Goal: Task Accomplishment & Management: Use online tool/utility

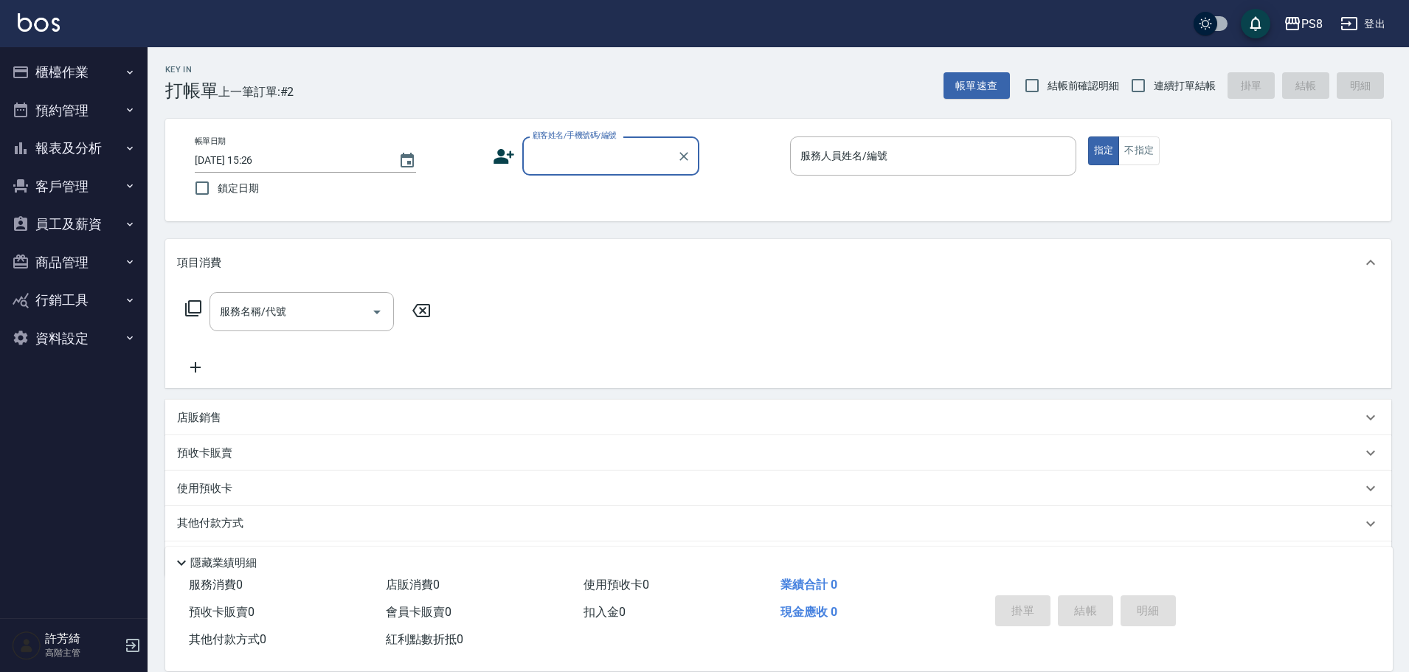
click at [75, 72] on button "櫃檯作業" at bounding box center [74, 72] width 136 height 38
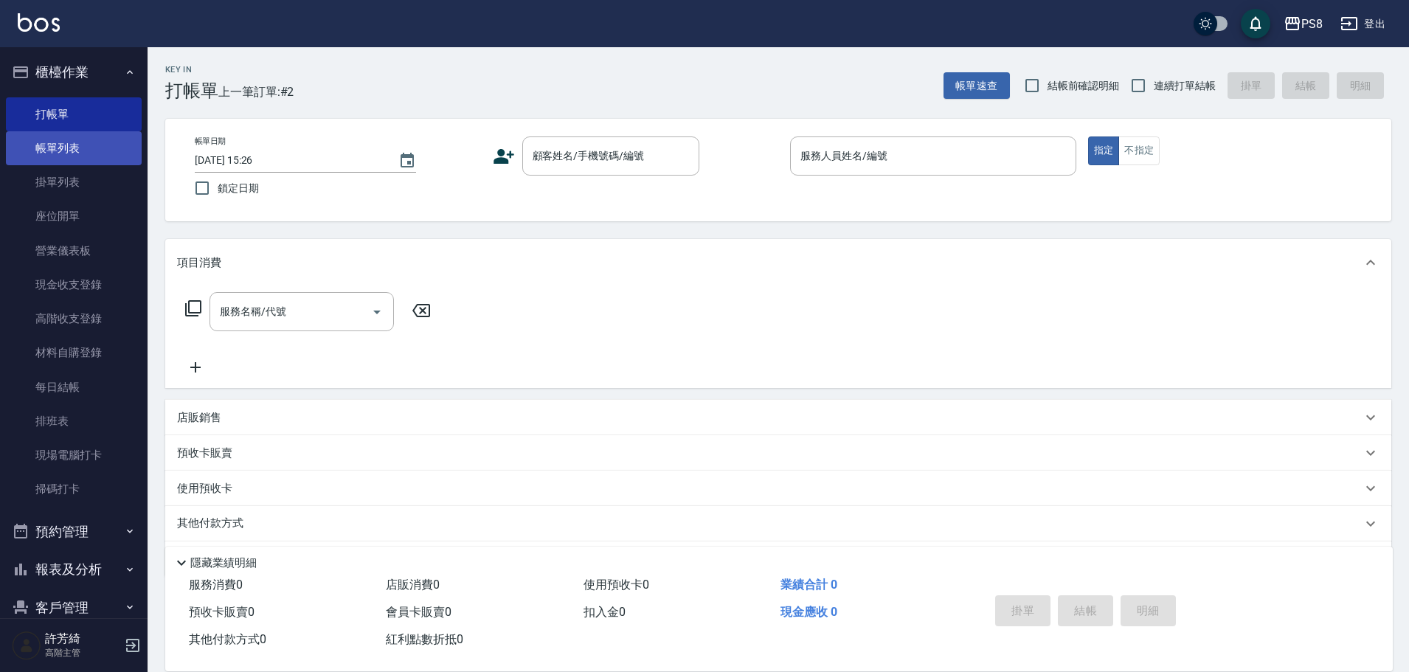
click at [72, 155] on link "帳單列表" at bounding box center [74, 148] width 136 height 34
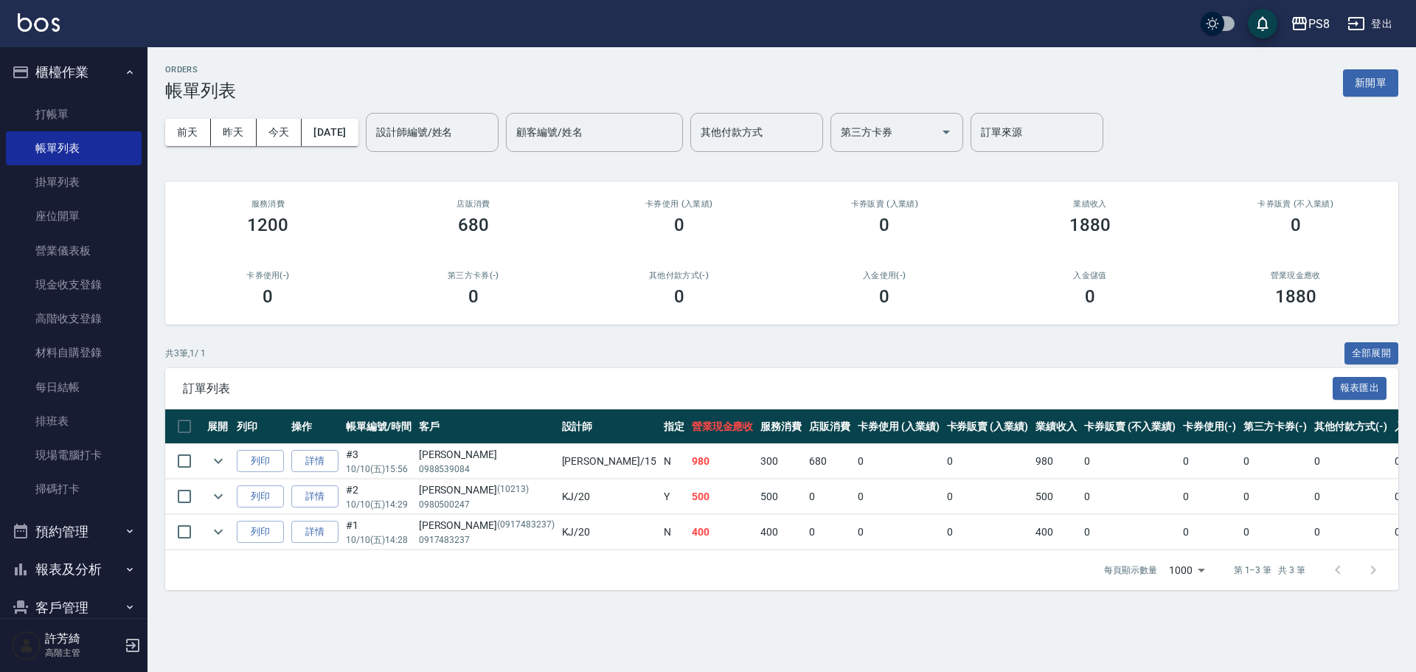
click at [231, 462] on td at bounding box center [219, 461] width 30 height 35
click at [224, 461] on icon "expand row" at bounding box center [218, 461] width 18 height 18
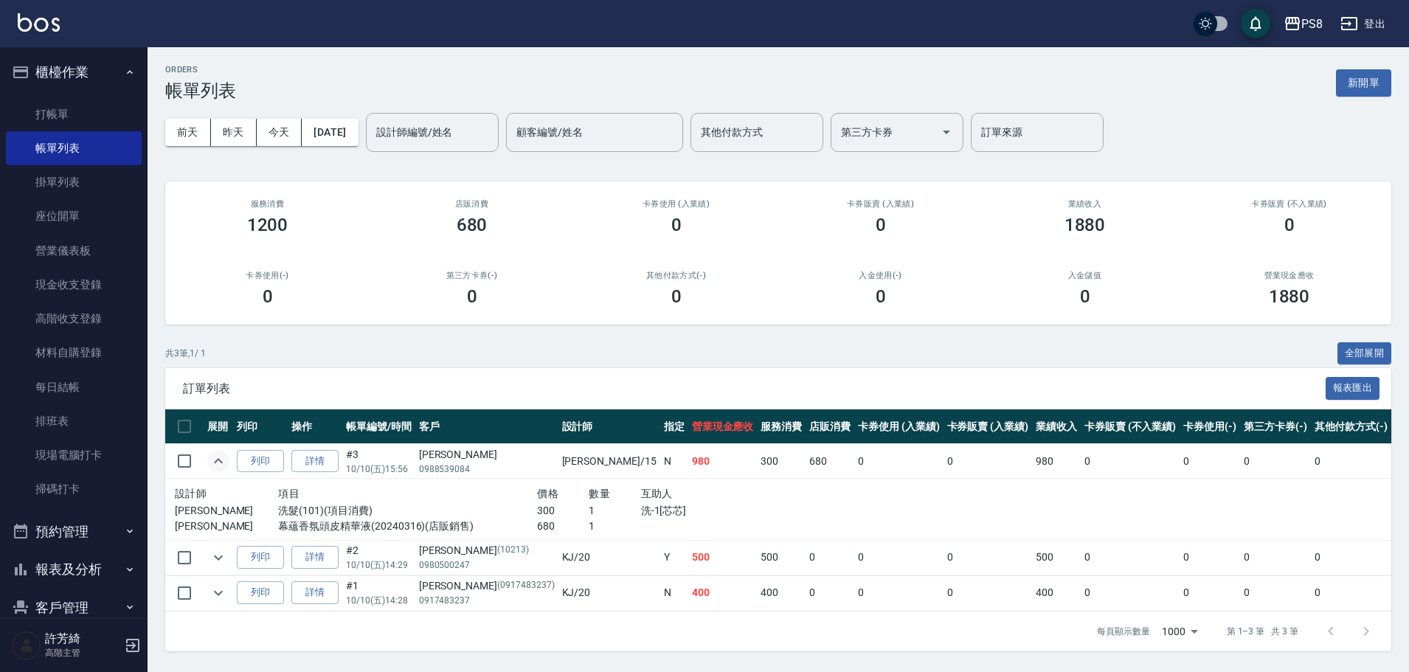
click at [38, 27] on img at bounding box center [39, 22] width 42 height 18
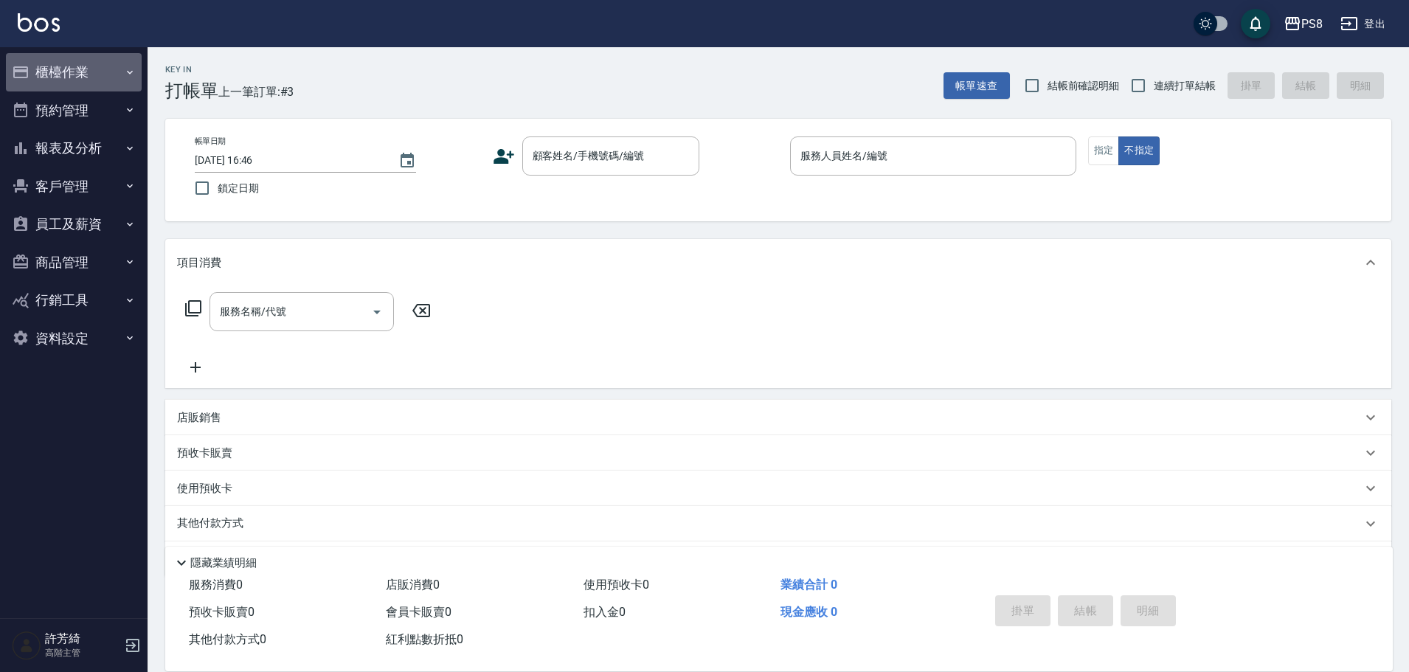
click at [100, 81] on button "櫃檯作業" at bounding box center [74, 72] width 136 height 38
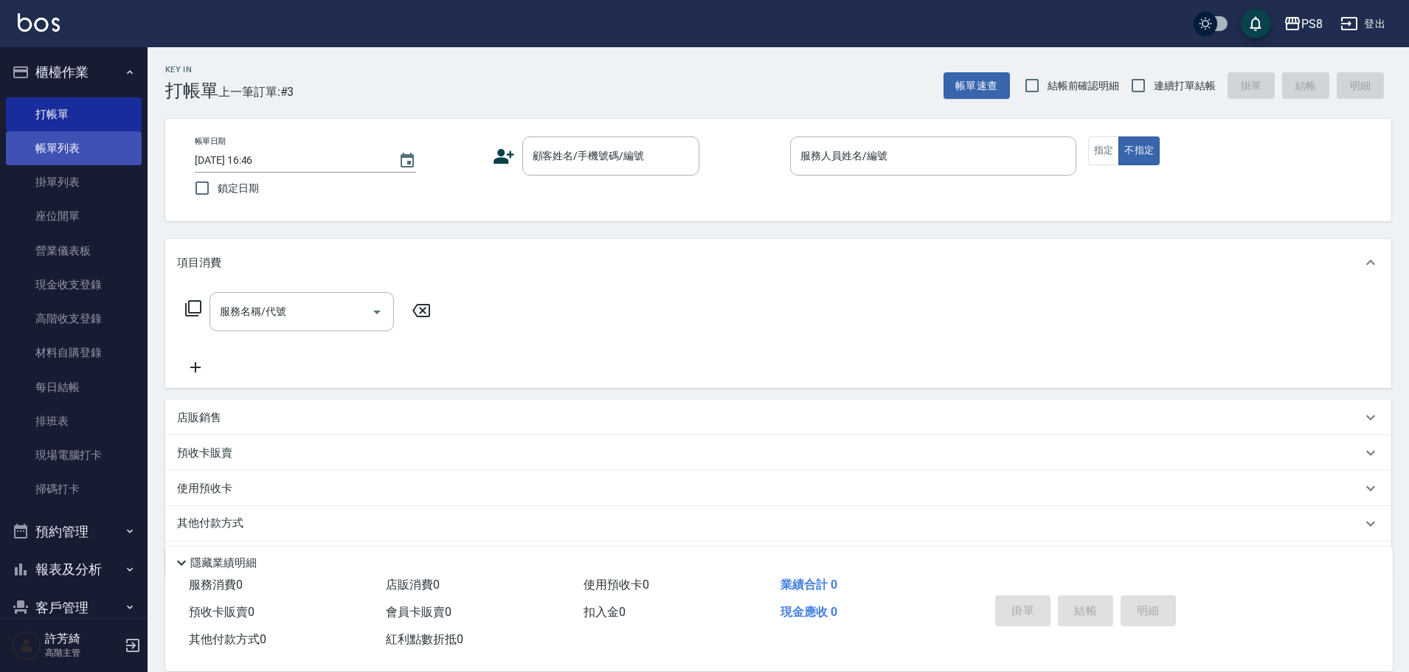
click at [77, 152] on link "帳單列表" at bounding box center [74, 148] width 136 height 34
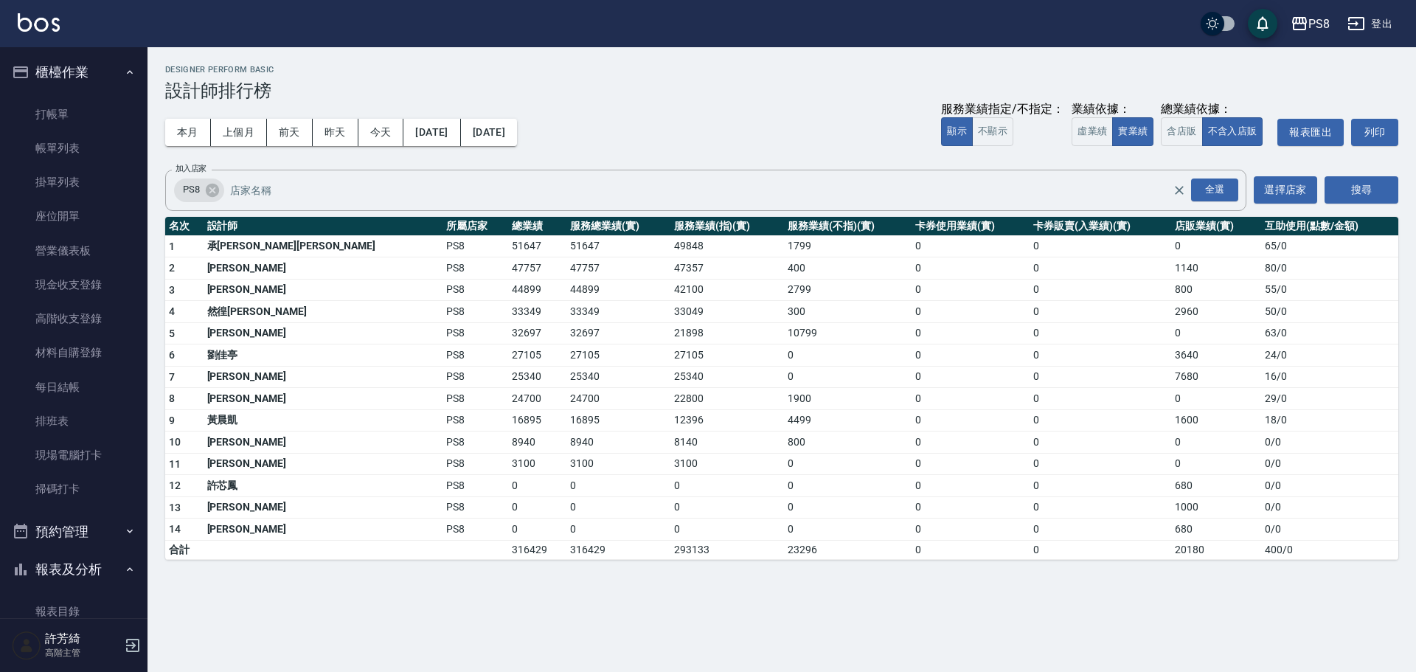
scroll to position [811, 0]
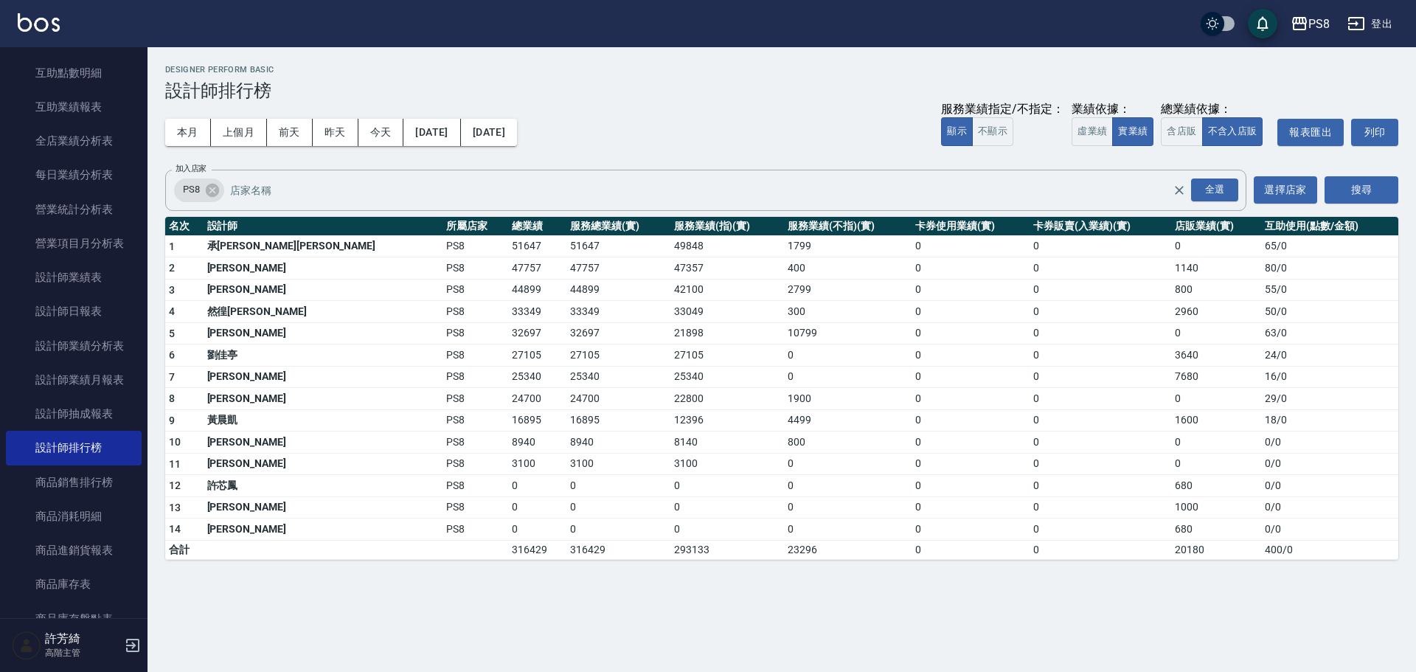
drag, startPoint x: 0, startPoint y: 0, endPoint x: 15, endPoint y: 30, distance: 33.3
click at [15, 30] on div "PS8 登出" at bounding box center [708, 23] width 1416 height 47
click at [61, 27] on div "PS8 登出" at bounding box center [708, 23] width 1416 height 47
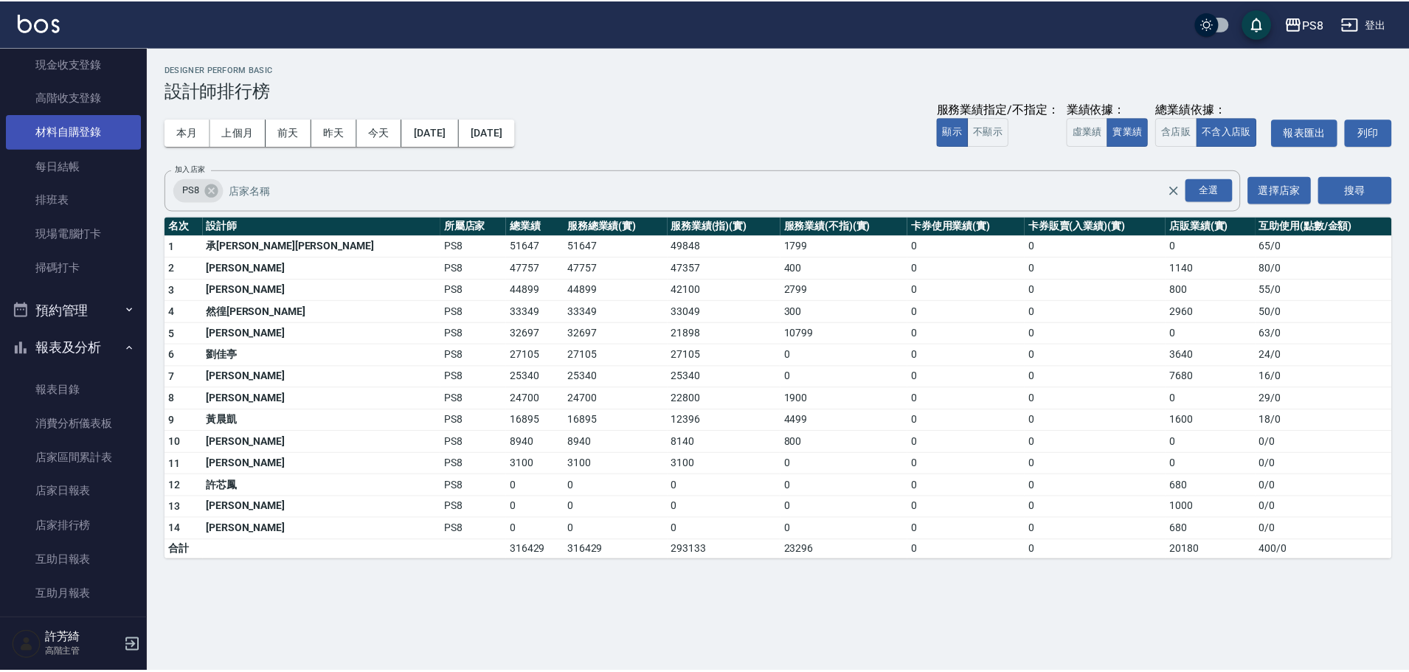
scroll to position [0, 0]
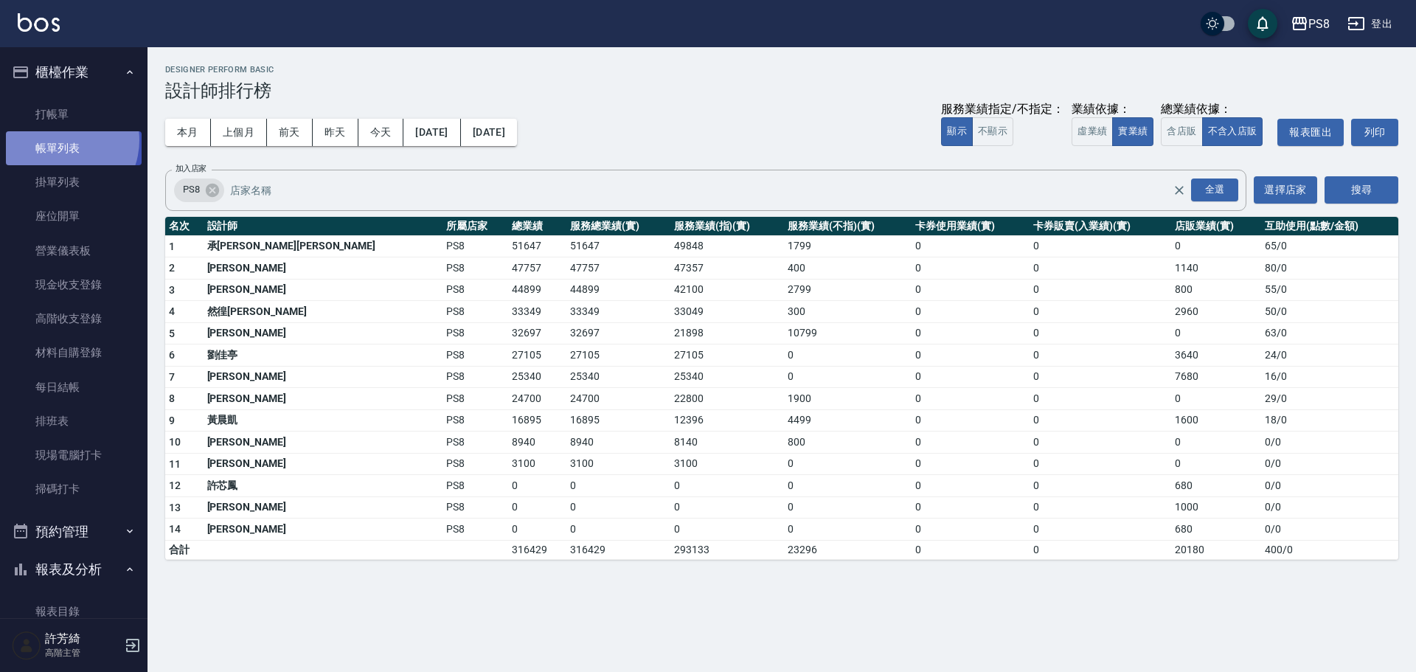
click at [60, 140] on link "帳單列表" at bounding box center [74, 148] width 136 height 34
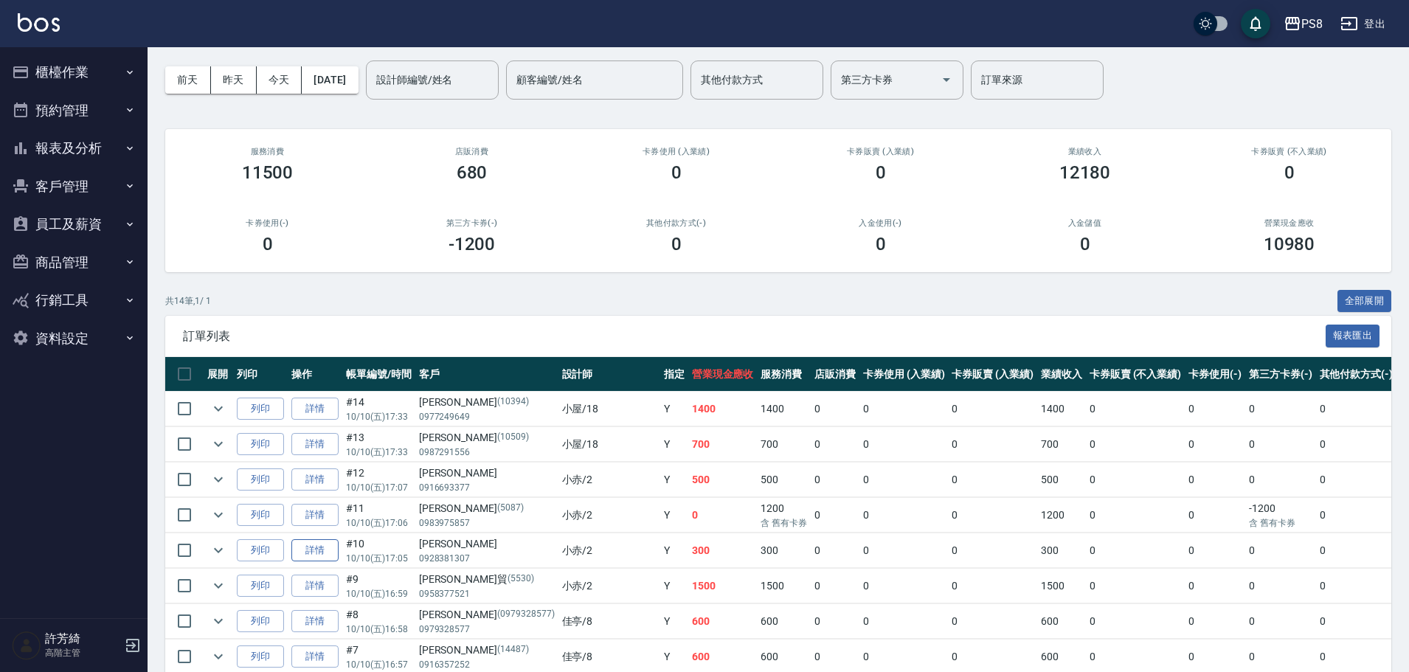
scroll to position [41, 0]
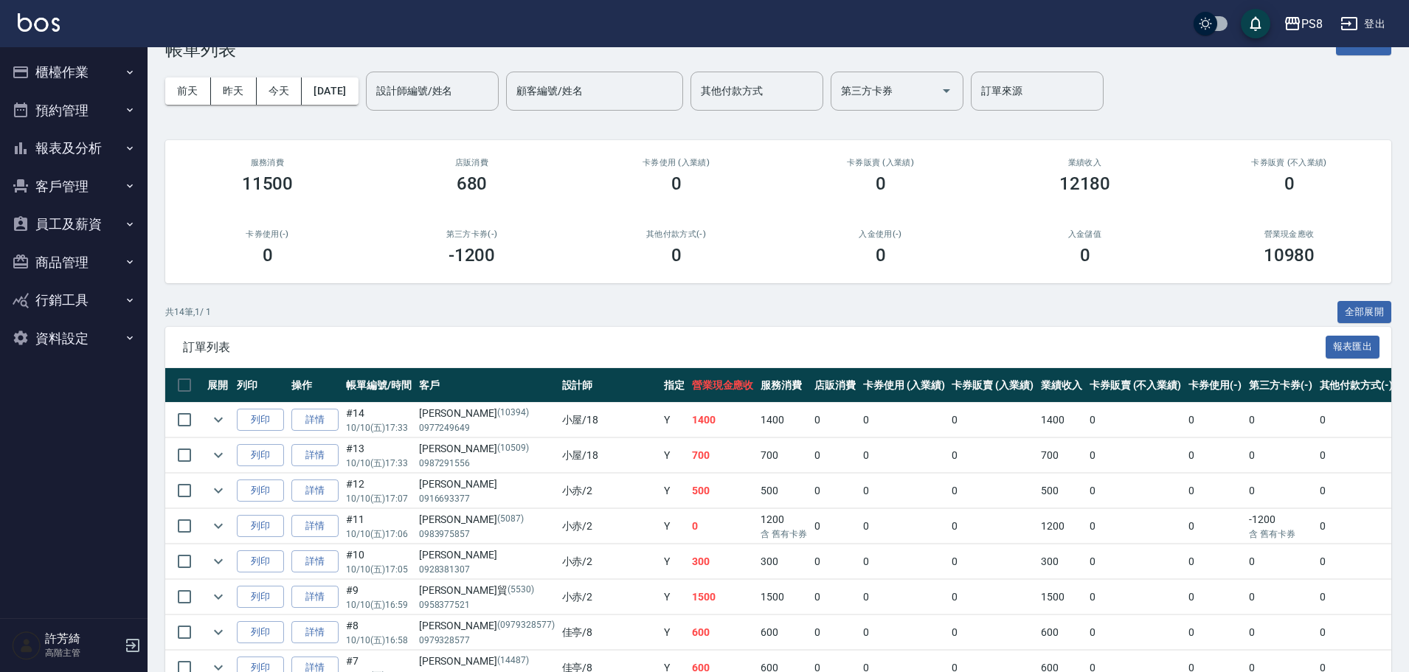
click at [66, 77] on button "櫃檯作業" at bounding box center [74, 72] width 136 height 38
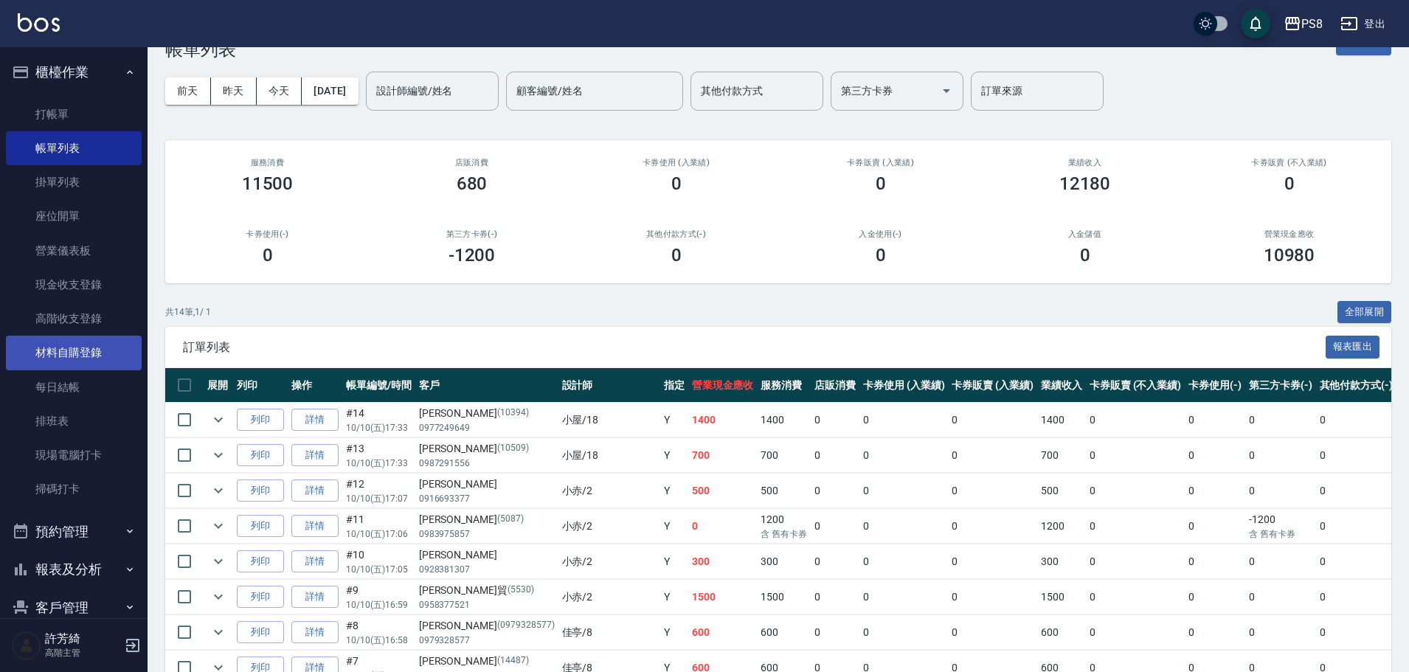
click at [76, 346] on link "材料自購登錄" at bounding box center [74, 353] width 136 height 34
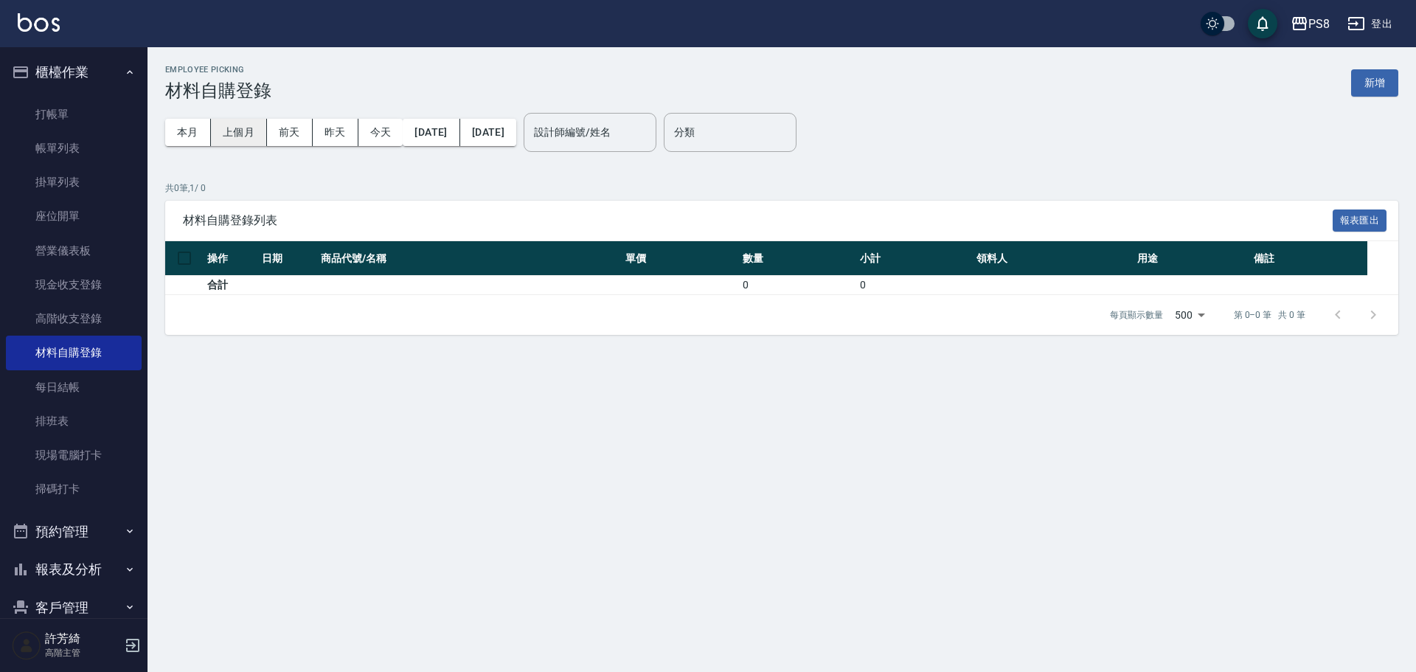
click at [255, 133] on button "上個月" at bounding box center [239, 132] width 56 height 27
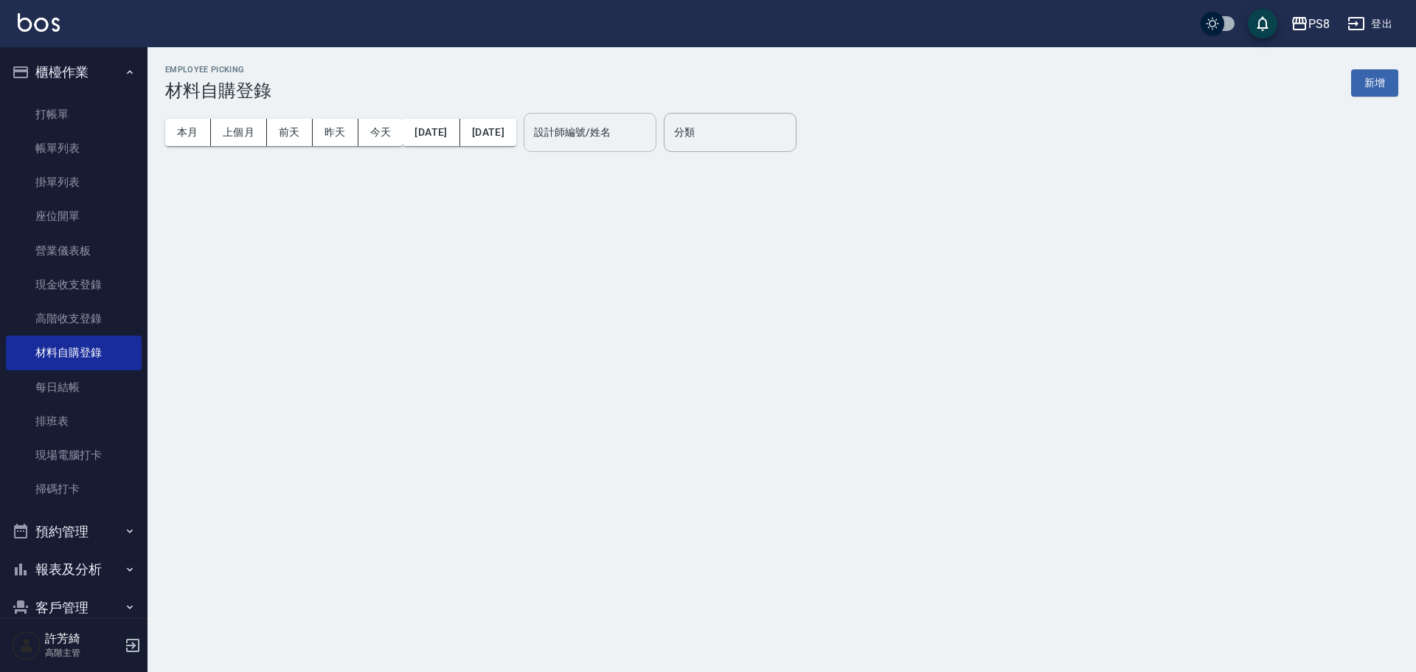
click at [615, 139] on input "設計師編號/姓名" at bounding box center [589, 132] width 119 height 26
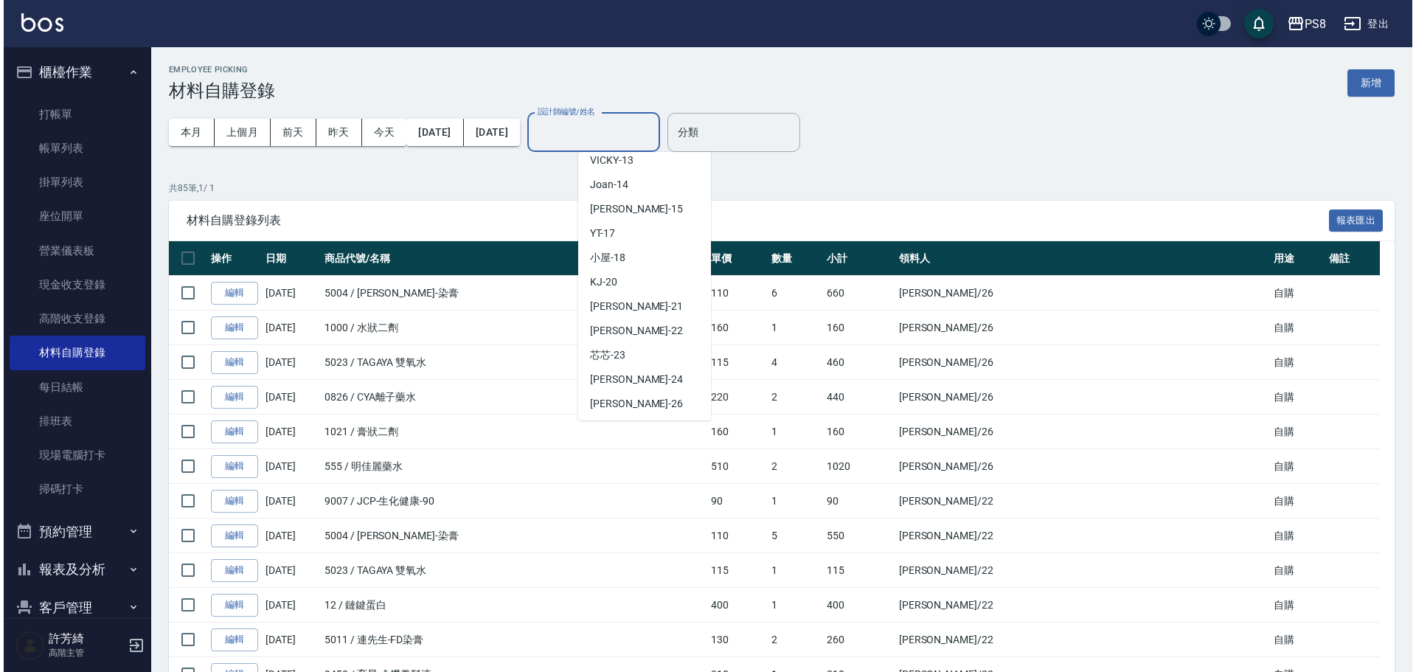
scroll to position [295, 0]
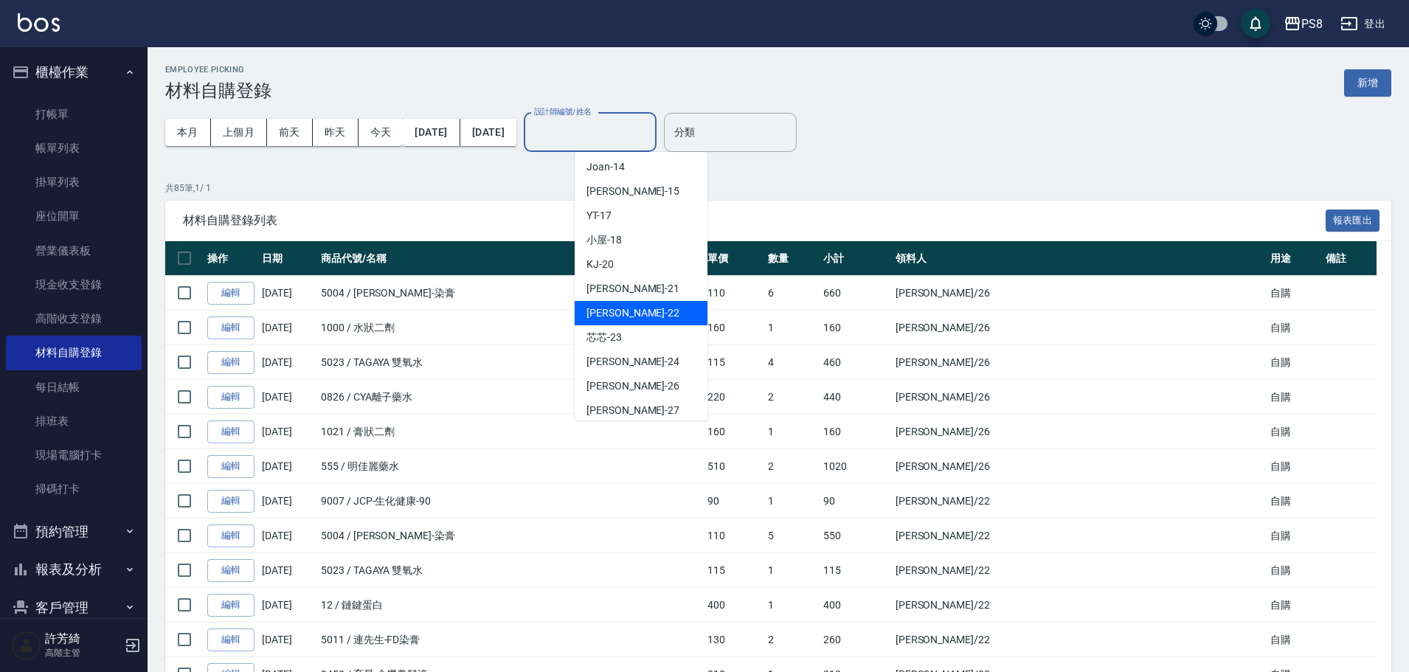
click at [618, 312] on span "珮安 -22" at bounding box center [632, 312] width 93 height 15
type input "珮安-22"
